Goal: Find contact information: Find contact information

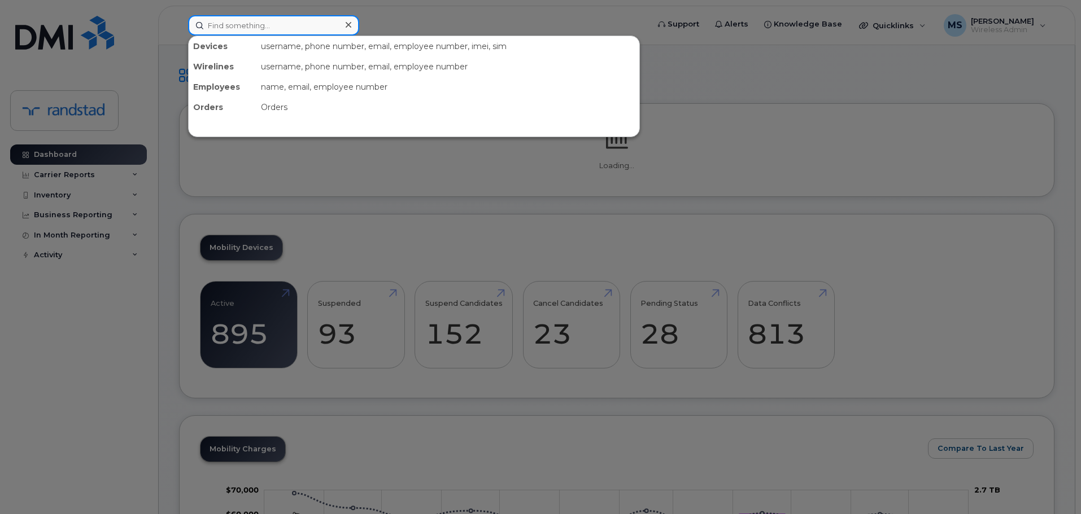
click at [276, 24] on input at bounding box center [273, 25] width 171 height 20
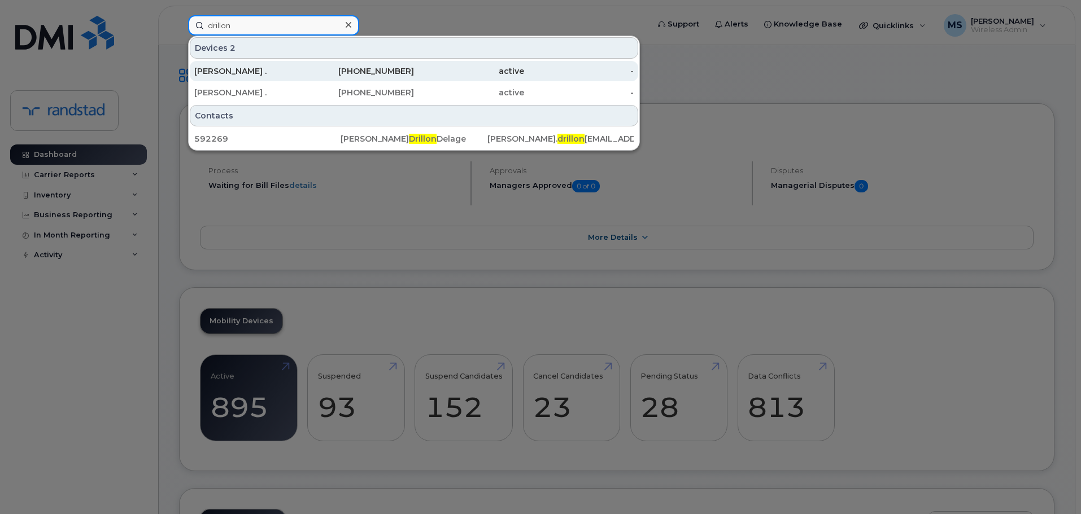
type input "drillon"
click at [237, 66] on div "[PERSON_NAME] ." at bounding box center [249, 70] width 110 height 11
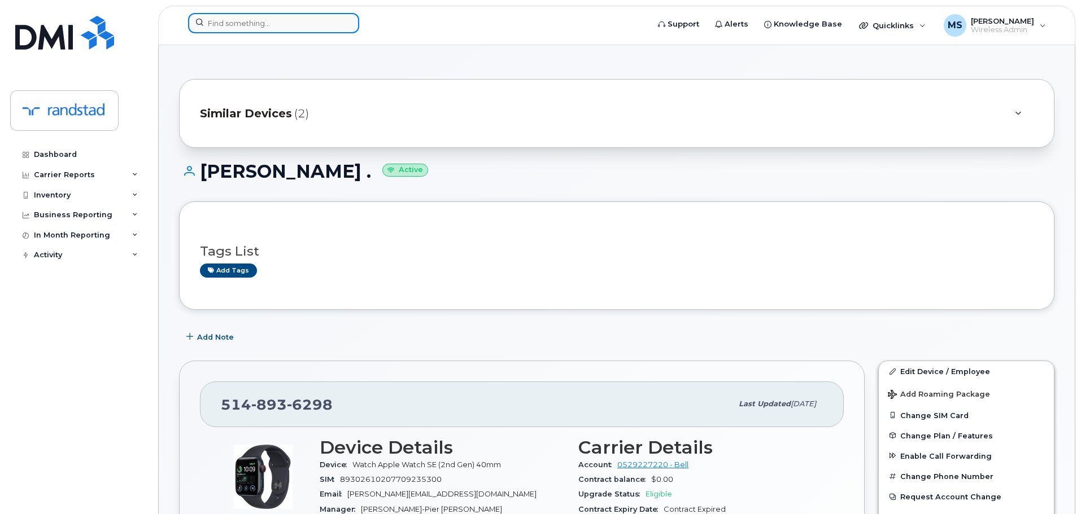
click at [249, 25] on input at bounding box center [273, 23] width 171 height 20
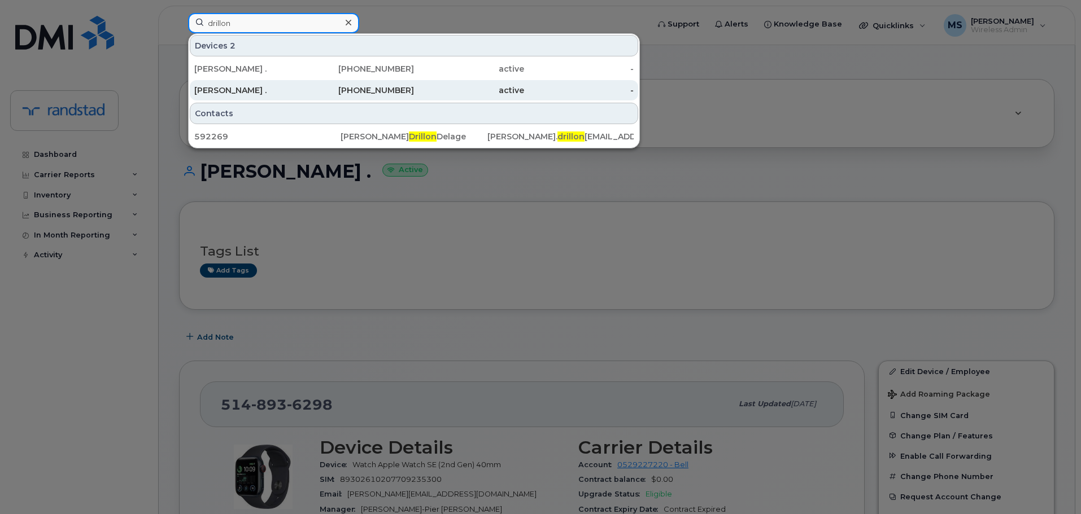
type input "drillon"
click at [266, 88] on div "[PERSON_NAME] ." at bounding box center [249, 90] width 110 height 11
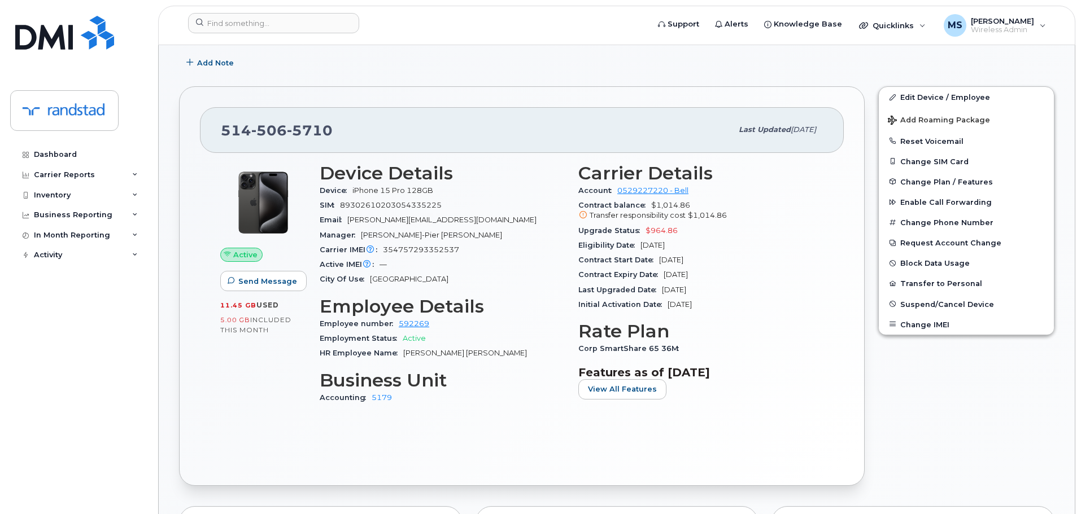
scroll to position [282, 0]
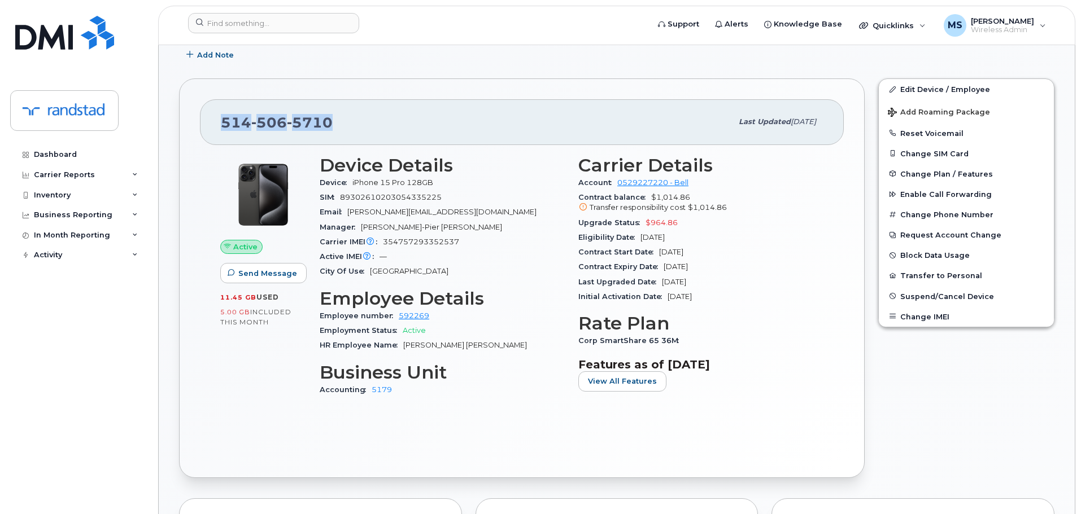
drag, startPoint x: 333, startPoint y: 121, endPoint x: 218, endPoint y: 121, distance: 115.2
click at [218, 121] on div "[PHONE_NUMBER] Last updated [DATE]" at bounding box center [522, 121] width 644 height 45
copy span "[PHONE_NUMBER]"
